Goal: Information Seeking & Learning: Learn about a topic

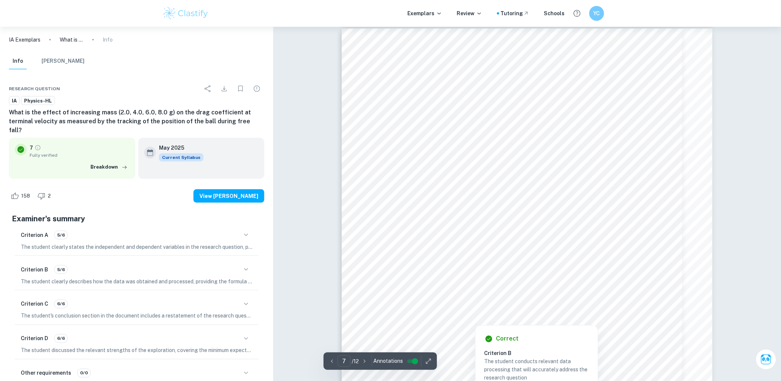
scroll to position [3235, 0]
click at [635, 173] on div "7 Processed Data The density of air is quoted to 1.300 kg/m3. Mass of the ball …" at bounding box center [527, 285] width 371 height 525
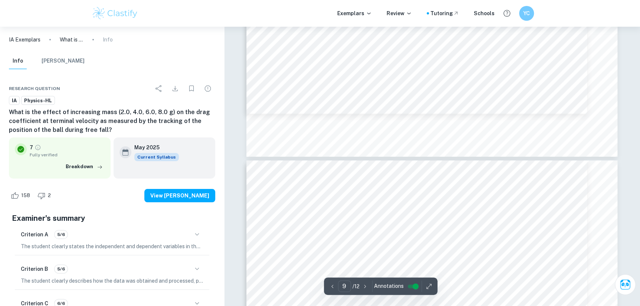
scroll to position [4113, 0]
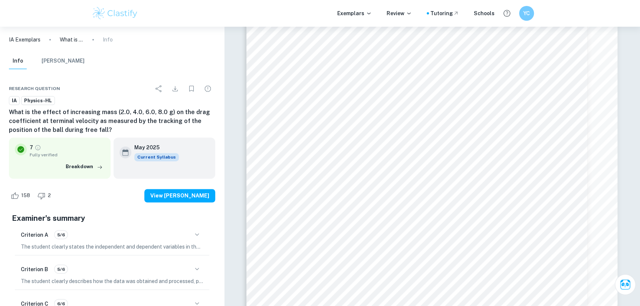
scroll to position [3337, 0]
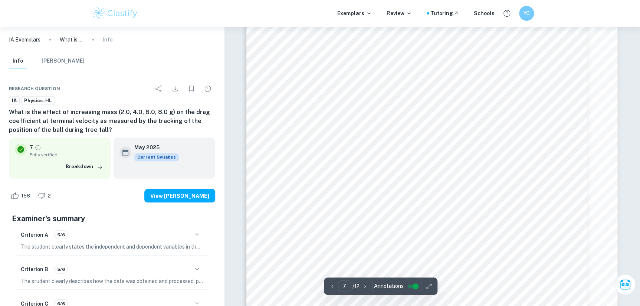
click at [300, 233] on div "7 Processed Data The density of air is quoted to 1.300 kg/m3. Mass of the ball …" at bounding box center [431, 186] width 371 height 525
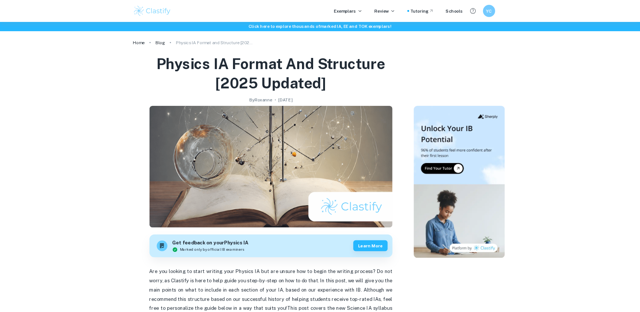
scroll to position [1059, 0]
